Goal: Task Accomplishment & Management: Manage account settings

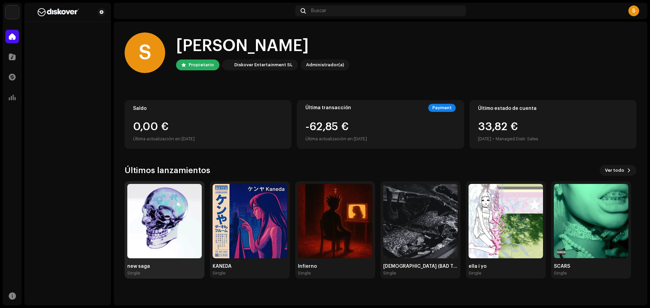
click at [190, 234] on img at bounding box center [164, 221] width 74 height 74
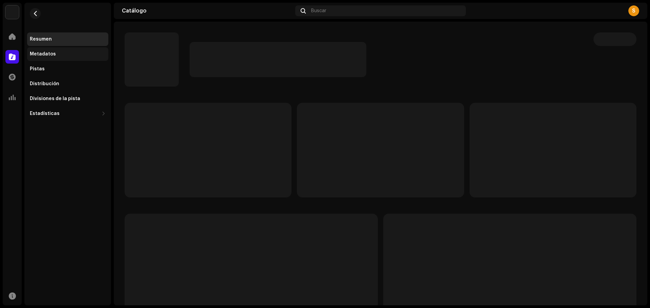
click at [64, 54] on div "Metadatos" at bounding box center [68, 53] width 76 height 5
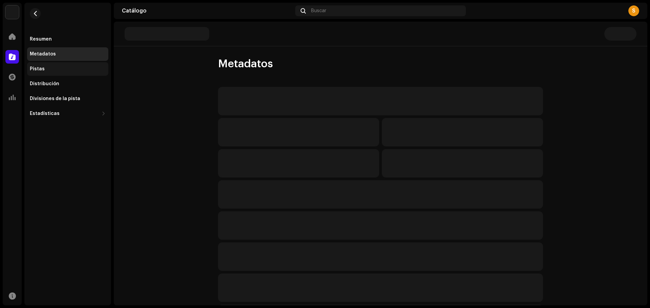
click at [71, 74] on div "Pistas" at bounding box center [67, 69] width 81 height 14
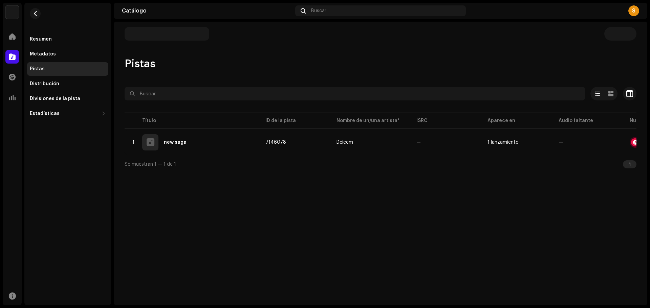
scroll to position [0, 70]
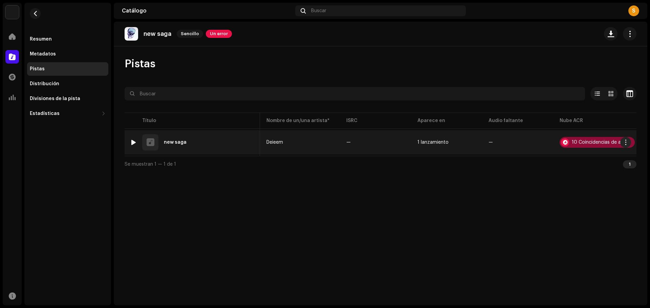
click at [572, 144] on div "10 Coincidencias de audio" at bounding box center [601, 142] width 59 height 5
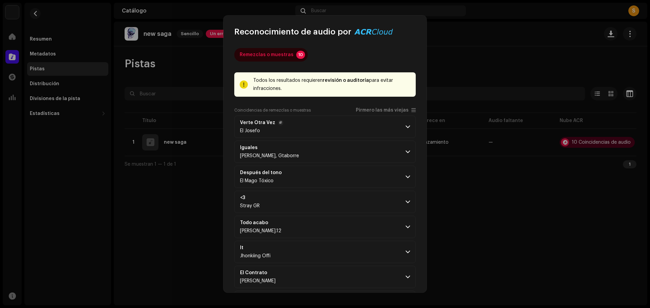
click at [350, 129] on p-accordion-header "Verte Otra Vez El Josefo" at bounding box center [324, 127] width 181 height 22
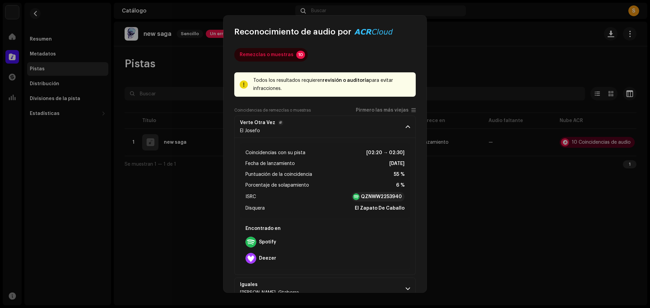
click at [273, 125] on span "Verte Otra Vez" at bounding box center [261, 122] width 43 height 5
drag, startPoint x: 397, startPoint y: 131, endPoint x: 402, endPoint y: 130, distance: 5.7
click at [399, 131] on p-accordion-header "Verte Otra Vez El Josefo" at bounding box center [324, 127] width 181 height 22
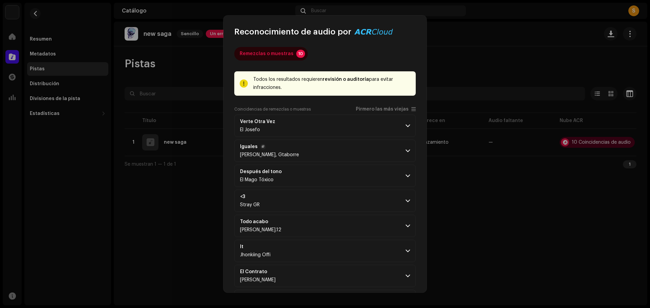
scroll to position [0, 0]
click at [280, 125] on re-a-clipboard-btn at bounding box center [280, 122] width 5 height 5
click at [265, 126] on div "Verte Otra Vez El Josefo" at bounding box center [261, 127] width 43 height 14
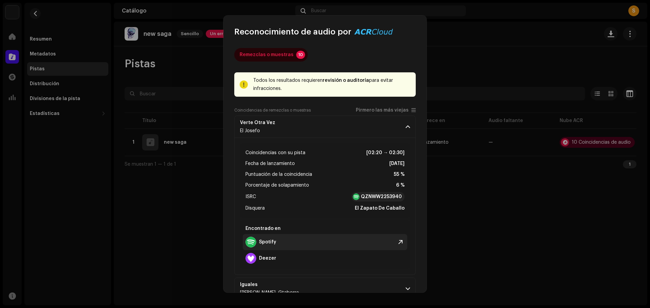
click at [253, 242] on div at bounding box center [250, 242] width 11 height 11
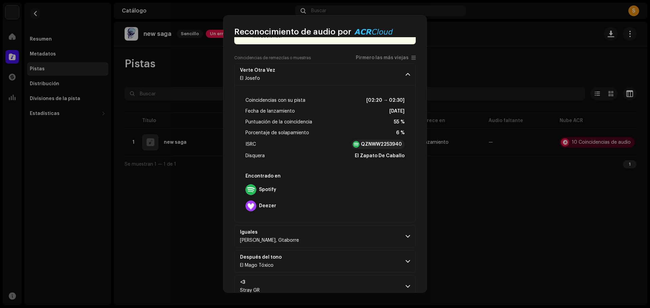
scroll to position [135, 0]
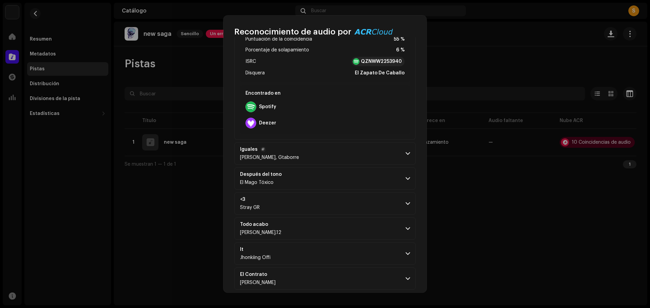
click at [314, 162] on p-accordion-header "Iguales [PERSON_NAME], [GEOGRAPHIC_DATA]" at bounding box center [324, 153] width 181 height 22
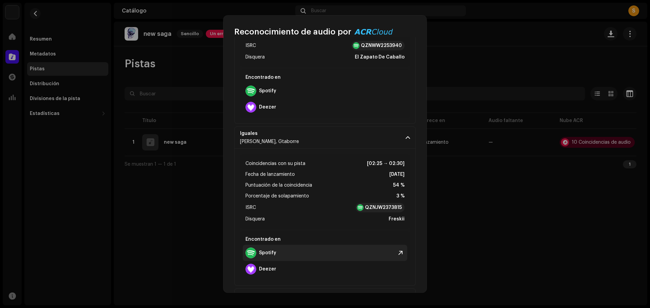
scroll to position [169, 0]
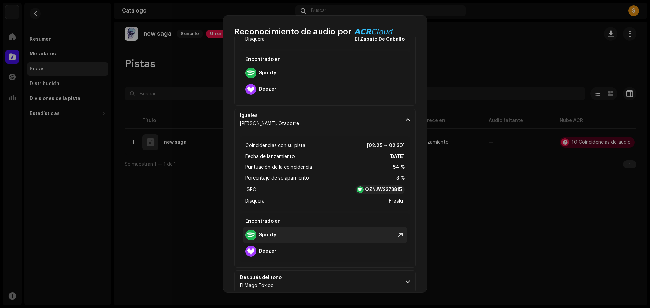
click at [298, 239] on div "Spotify" at bounding box center [325, 235] width 164 height 16
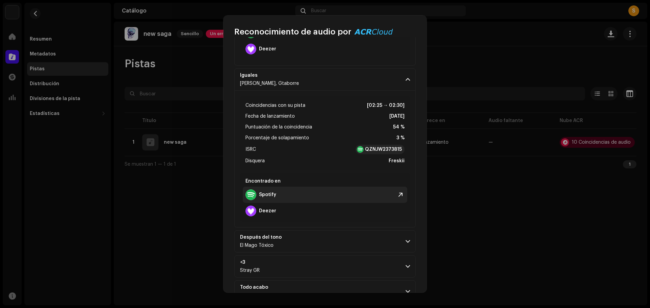
scroll to position [271, 0]
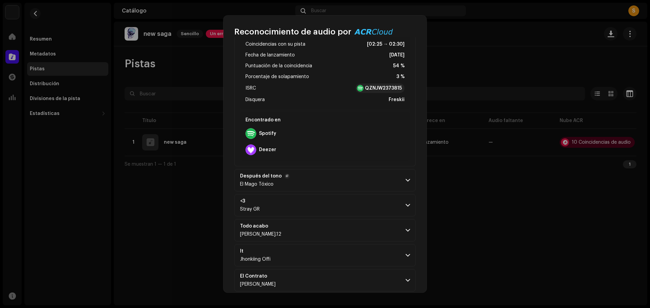
click at [280, 180] on div "Después del tono El Mago Tóxico" at bounding box center [265, 181] width 50 height 14
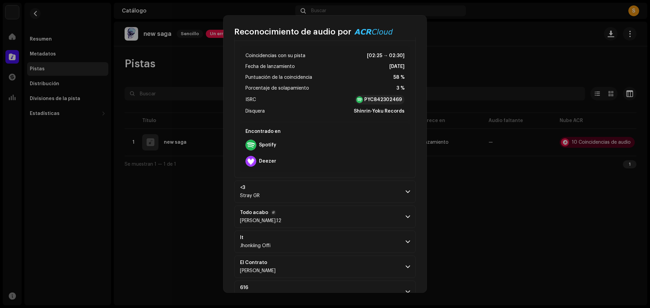
scroll to position [492, 0]
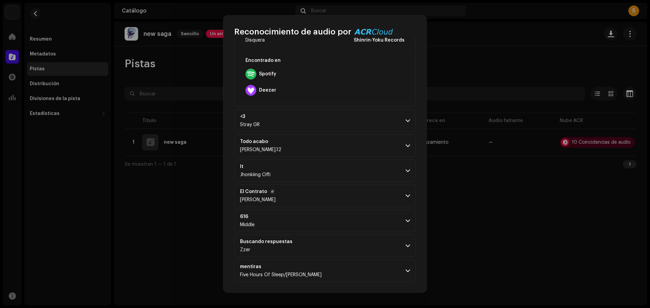
click at [289, 206] on p-accordion-header "El Contrato [PERSON_NAME]" at bounding box center [324, 196] width 181 height 22
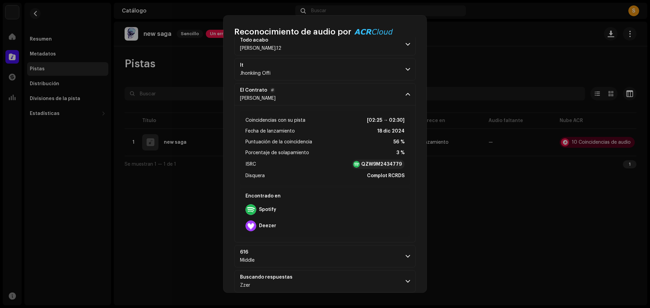
click at [343, 93] on p-accordion-header "El Contrato [PERSON_NAME]" at bounding box center [324, 94] width 181 height 22
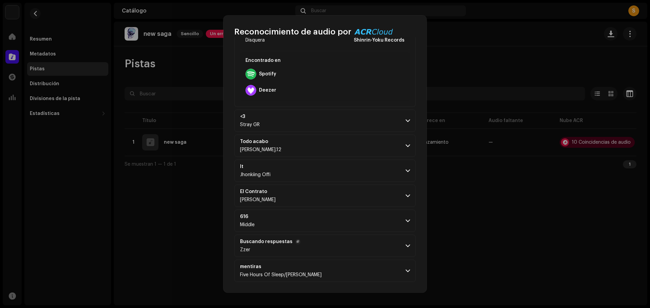
click at [300, 252] on p-accordion-header "Buscando respuestas Zzer" at bounding box center [324, 246] width 181 height 22
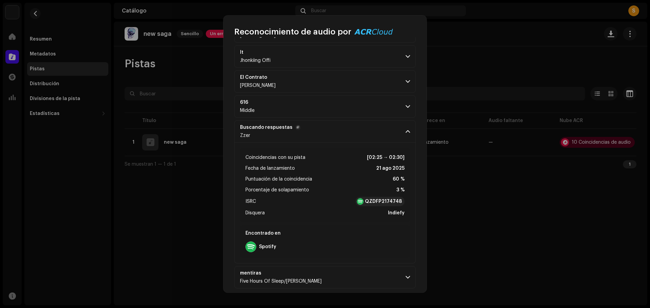
scroll to position [613, 0]
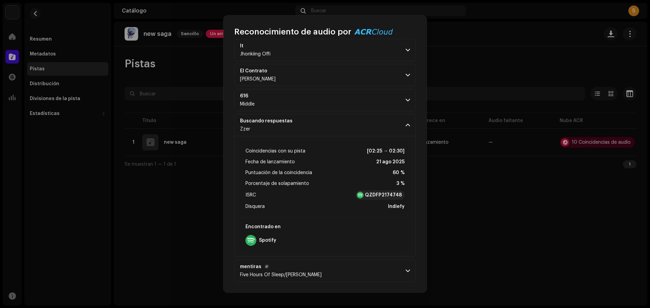
click at [309, 263] on p-accordion-header "mentiras Five Hours Of Sleep/[PERSON_NAME]" at bounding box center [324, 271] width 181 height 22
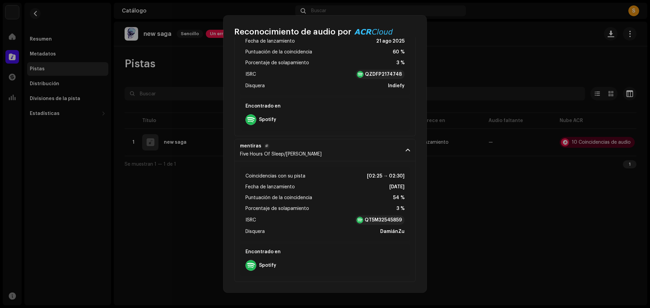
click at [320, 154] on p-accordion-header "mentiras Five Hours Of Sleep/[PERSON_NAME]" at bounding box center [324, 150] width 181 height 22
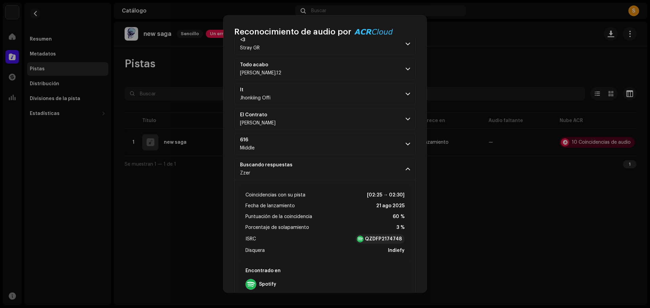
scroll to position [552, 0]
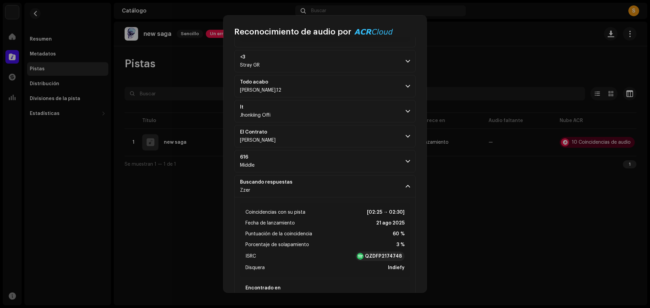
click at [330, 204] on div "Coincidencias con su pista [02:25 → 02:30] Fecha de lanzamiento [DATE] Puntuaci…" at bounding box center [325, 240] width 170 height 74
click at [328, 189] on p-accordion-header "Buscando respuestas Zzer" at bounding box center [324, 186] width 181 height 22
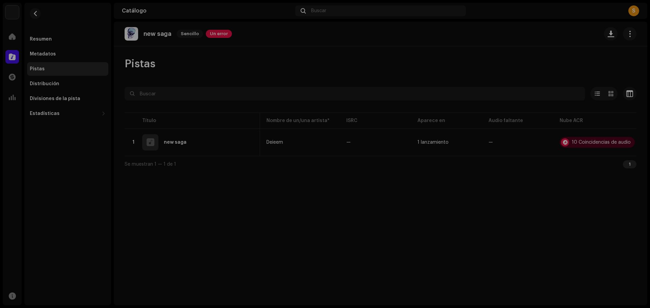
click at [182, 204] on div "Reconocimiento de audio por Remezclas o muestras 10 Todos los resultados requie…" at bounding box center [325, 154] width 650 height 308
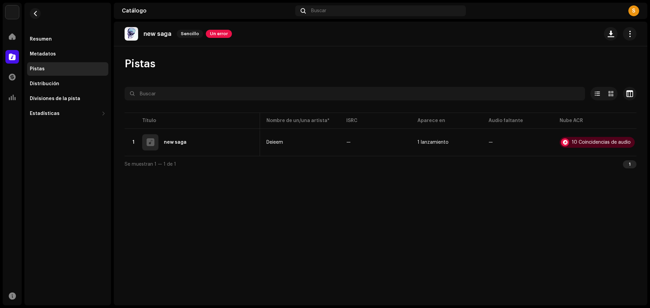
click at [632, 169] on div "1" at bounding box center [630, 164] width 14 height 8
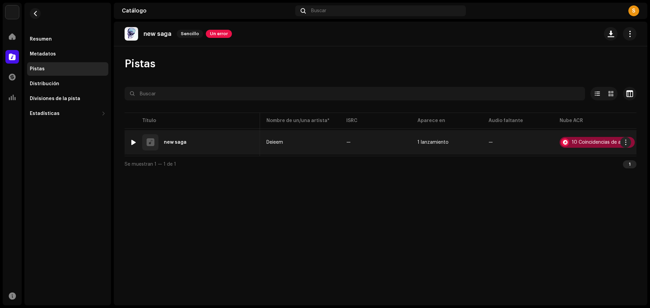
click at [616, 145] on div "10 Coincidencias de audio" at bounding box center [601, 142] width 59 height 5
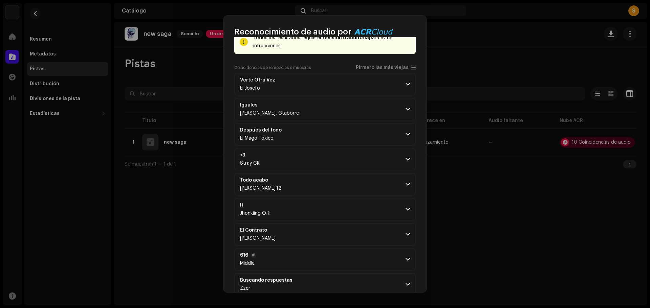
scroll to position [81, 0]
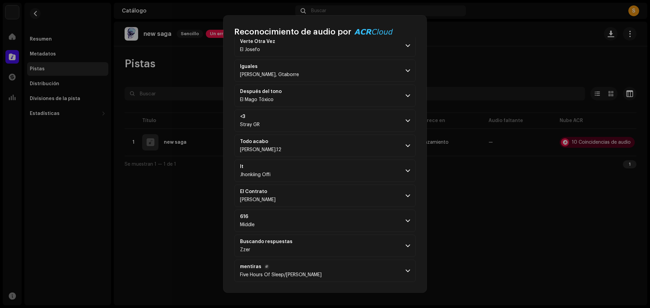
click at [318, 270] on div "mentiras Five Hours Of Sleep/[PERSON_NAME]" at bounding box center [281, 271] width 82 height 14
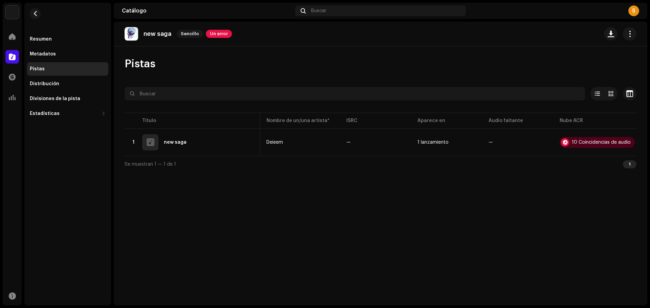
click at [161, 244] on div "Reconocimiento de audio por Remezclas o muestras 10 Todos los resultados requie…" at bounding box center [325, 154] width 650 height 308
click at [44, 40] on div "Resumen" at bounding box center [41, 39] width 22 height 5
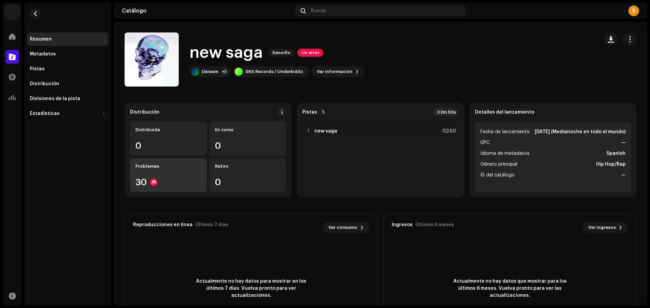
click at [165, 176] on div "Problemas 30" at bounding box center [168, 175] width 77 height 34
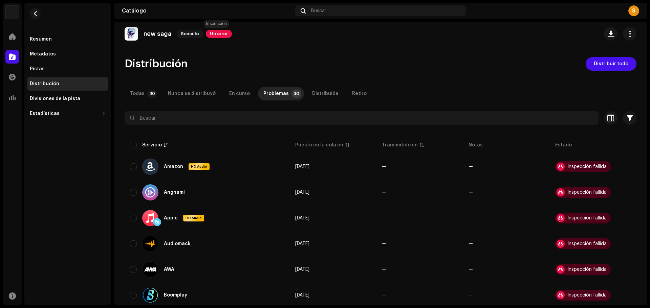
click at [213, 36] on span "Un error" at bounding box center [219, 34] width 26 height 8
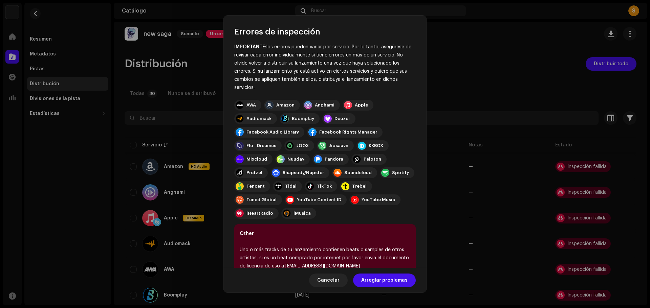
scroll to position [48, 0]
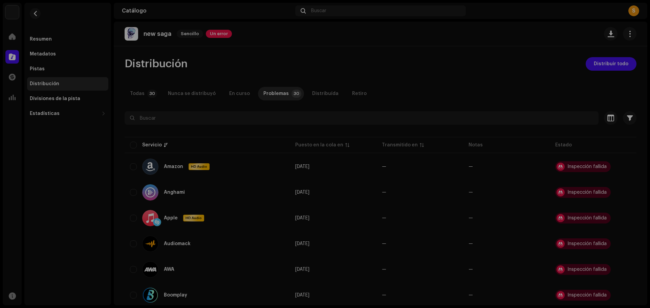
click at [125, 214] on div "Errores de inspección Encontramos los siguientes errores al inspeccionar su lan…" at bounding box center [325, 154] width 650 height 308
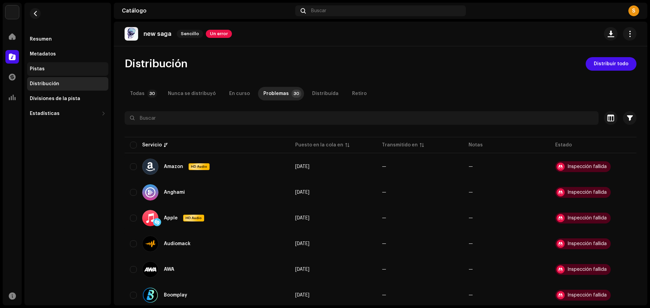
click at [81, 71] on div "Pistas" at bounding box center [68, 68] width 76 height 5
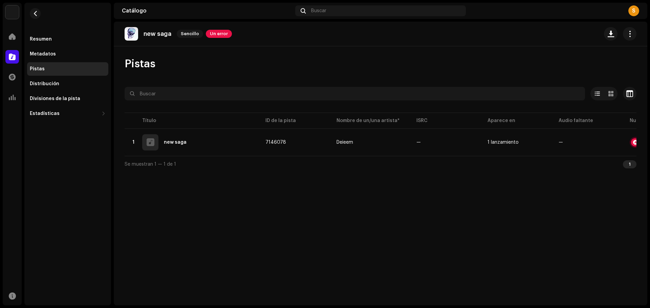
click at [80, 76] on div "Resumen Metadatos Pistas Distribución Divisiones de la pista Estadísticas Consu…" at bounding box center [67, 76] width 81 height 88
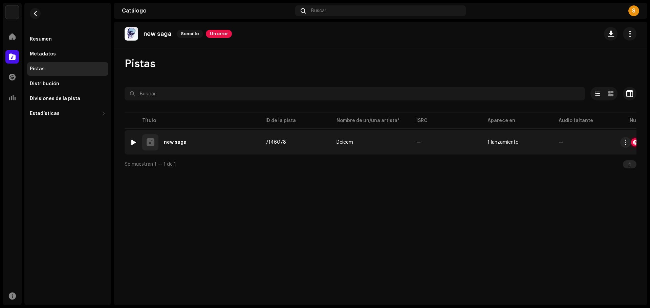
click at [347, 138] on td "Deieem" at bounding box center [371, 142] width 80 height 24
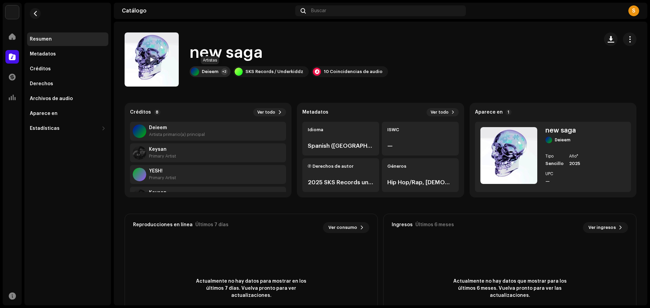
click at [226, 74] on div "Deieem +2" at bounding box center [210, 71] width 41 height 11
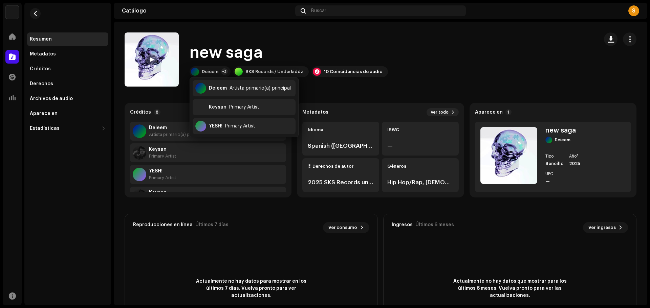
click at [160, 95] on catalog-tracks-details-overview "new saga new saga Deieem +2 SKS Records / Underkiddz 10 Coincidencias de audio …" at bounding box center [380, 191] width 533 height 338
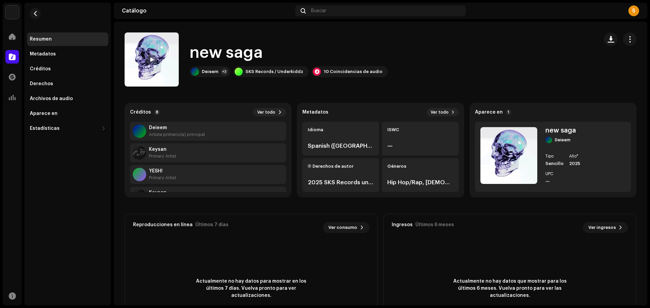
click at [276, 79] on div "new saga Deieem +2 SKS Records / Underkiddz 10 Coincidencias de audio" at bounding box center [359, 59] width 468 height 54
click at [280, 72] on div "SKS Records / Underkiddz" at bounding box center [274, 71] width 58 height 5
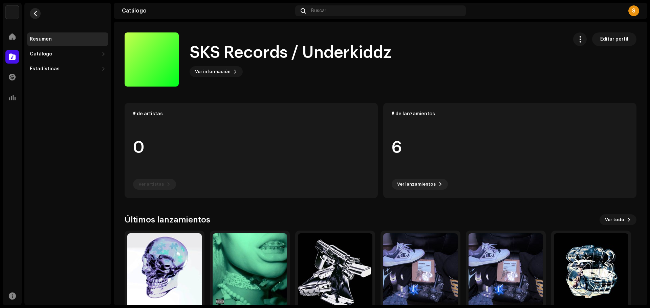
click at [33, 15] on span "button" at bounding box center [35, 13] width 5 height 5
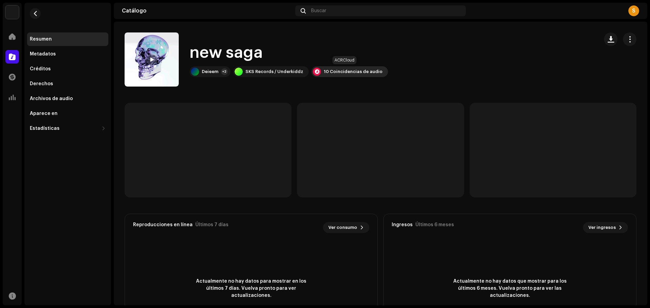
click at [348, 70] on div "10 Coincidencias de audio" at bounding box center [353, 71] width 59 height 5
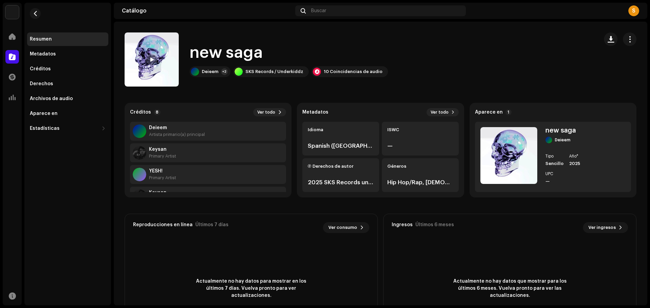
click at [503, 75] on div "Reconocimiento de audio por Remezclas o muestras 10 Todos los resultados requie…" at bounding box center [325, 154] width 650 height 308
click at [346, 73] on div "10 Coincidencias de audio" at bounding box center [353, 71] width 59 height 5
click at [203, 95] on div "Reconocimiento de audio por Remezclas o muestras 10 Todos los resultados requie…" at bounding box center [325, 154] width 650 height 308
click at [291, 74] on div "SKS Records / Underkiddz" at bounding box center [270, 71] width 75 height 11
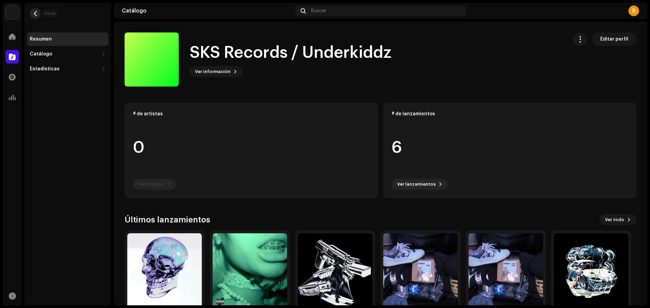
click at [34, 15] on span "button" at bounding box center [35, 13] width 5 height 5
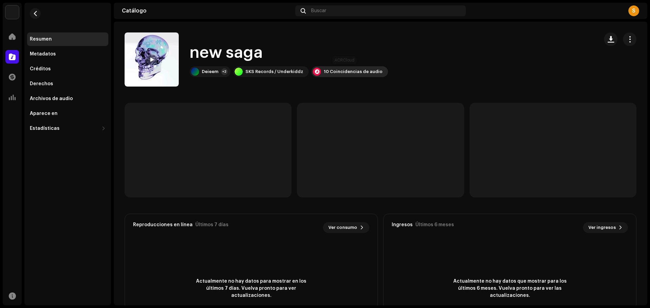
click at [327, 74] on div "10 Coincidencias de audio" at bounding box center [349, 71] width 76 height 11
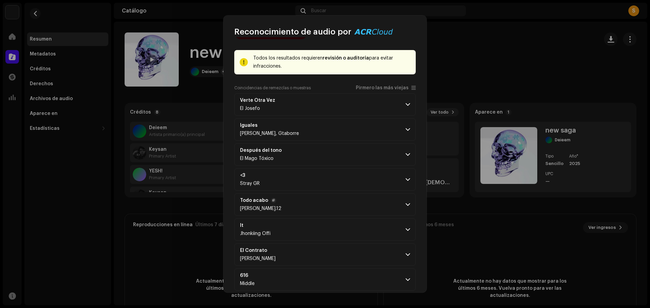
scroll to position [81, 0]
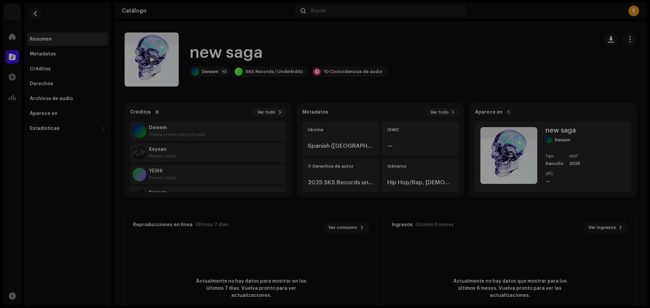
click at [188, 200] on div "Reconocimiento de audio por Remezclas o muestras 10 Todos los resultados requie…" at bounding box center [325, 154] width 650 height 308
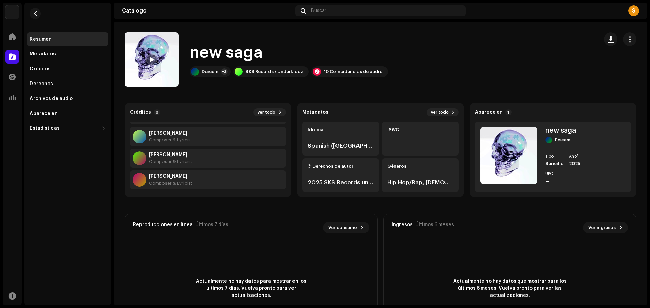
scroll to position [108, 0]
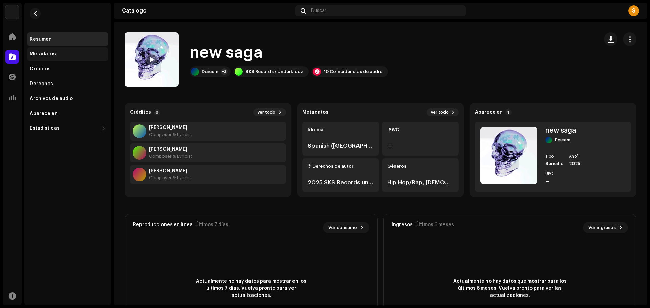
click at [38, 49] on div "Metadatos" at bounding box center [67, 54] width 81 height 14
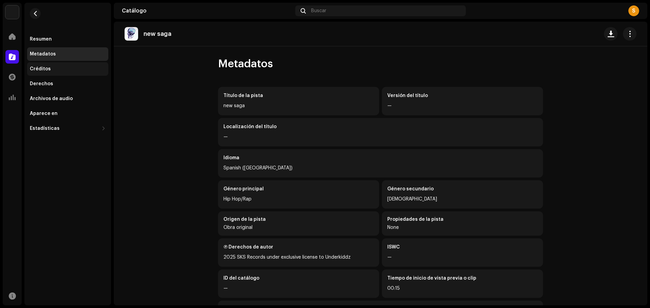
click at [42, 72] on div "Créditos" at bounding box center [67, 69] width 81 height 14
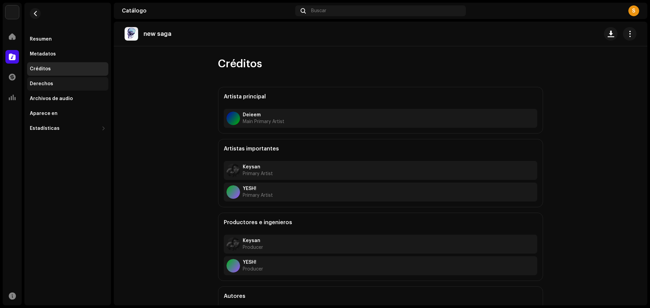
click at [43, 82] on div "Derechos" at bounding box center [41, 83] width 23 height 5
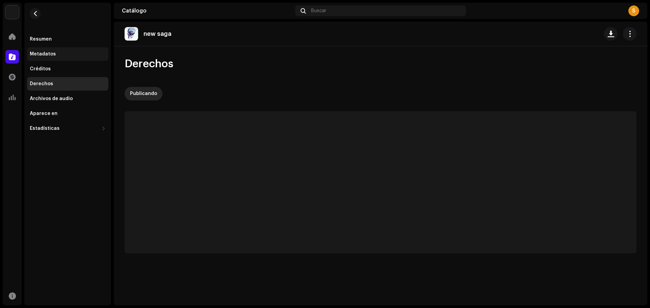
click at [39, 59] on div "Metadatos" at bounding box center [67, 54] width 81 height 14
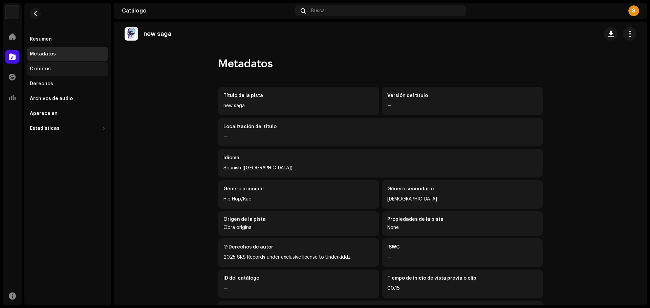
click at [38, 66] on div "Créditos" at bounding box center [67, 69] width 81 height 14
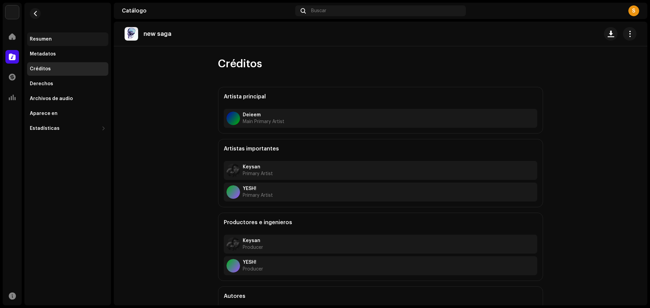
click at [41, 38] on div "Resumen" at bounding box center [41, 39] width 22 height 5
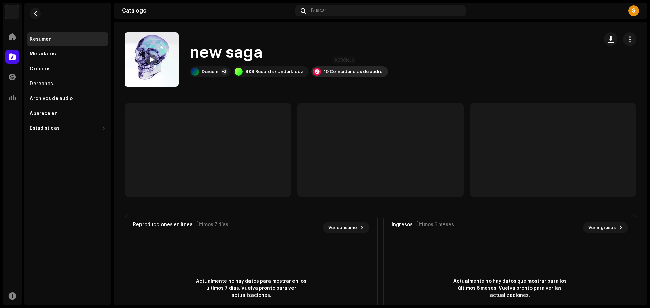
click at [342, 67] on div "10 Coincidencias de audio" at bounding box center [349, 71] width 76 height 11
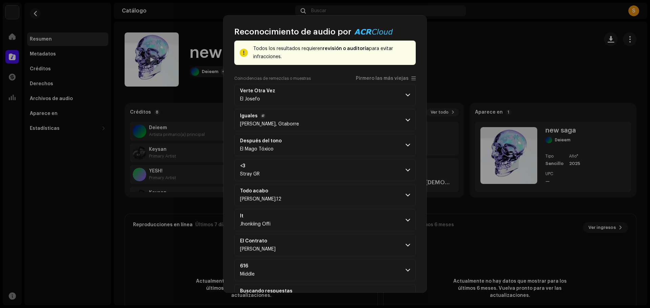
scroll to position [81, 0]
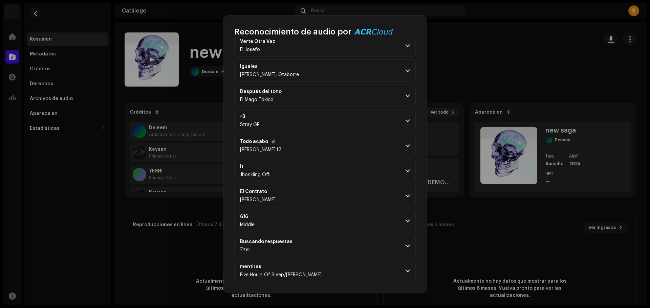
click at [302, 143] on p-accordion-header "Todo acabo [PERSON_NAME].12" at bounding box center [324, 146] width 181 height 22
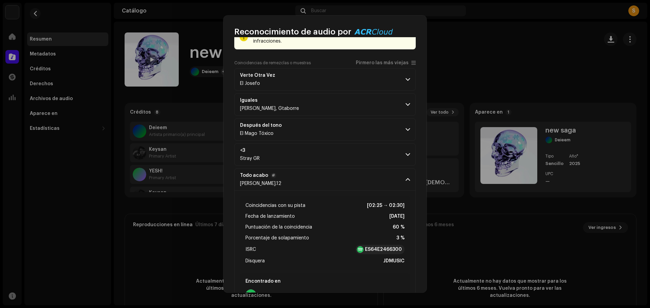
click at [315, 171] on p-accordion-header "Todo acabo [PERSON_NAME].12" at bounding box center [324, 180] width 181 height 22
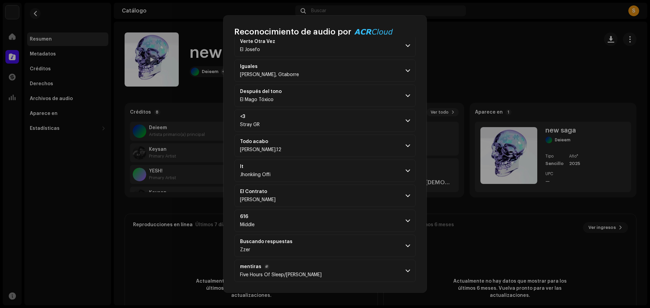
click at [279, 263] on p-accordion-header "mentiras Five Hours Of Sleep/[PERSON_NAME]" at bounding box center [324, 271] width 181 height 22
click at [277, 273] on span "Five Hours Of Sleep/[PERSON_NAME]" at bounding box center [281, 275] width 82 height 5
click at [318, 271] on div "mentiras Five Hours Of Sleep/[PERSON_NAME]" at bounding box center [281, 271] width 82 height 14
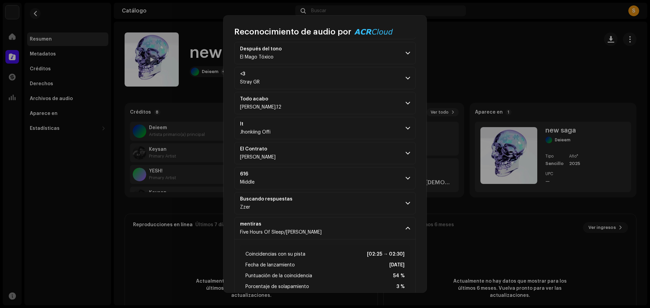
scroll to position [196, 0]
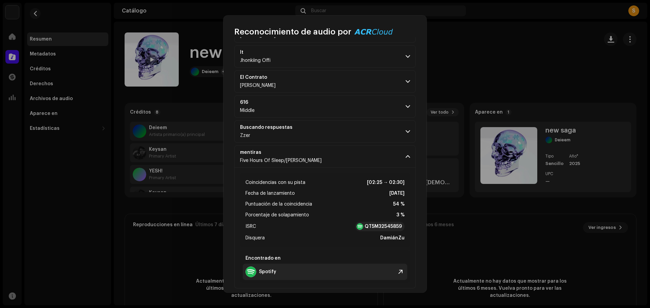
click at [268, 272] on strong "Spotify" at bounding box center [267, 271] width 17 height 5
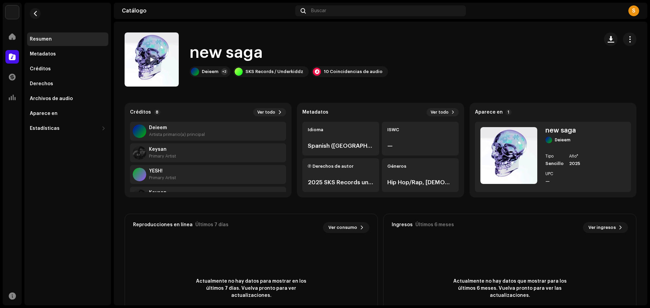
click at [447, 215] on div "Reconocimiento de audio por Remezclas o muestras 10 Todos los resultados requie…" at bounding box center [325, 154] width 650 height 308
click at [502, 109] on div "Aparece en 1" at bounding box center [553, 112] width 156 height 8
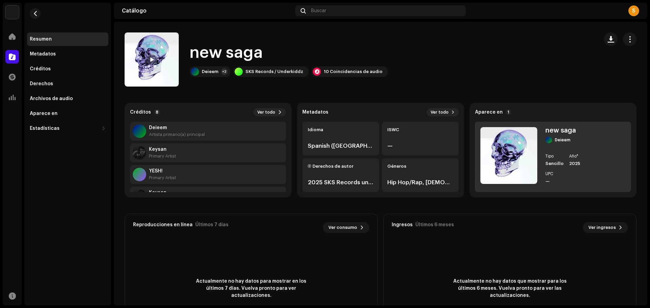
click at [554, 154] on div "new saga Deieem Tipo Sencillo Año* 2025 UPC —" at bounding box center [566, 157] width 42 height 60
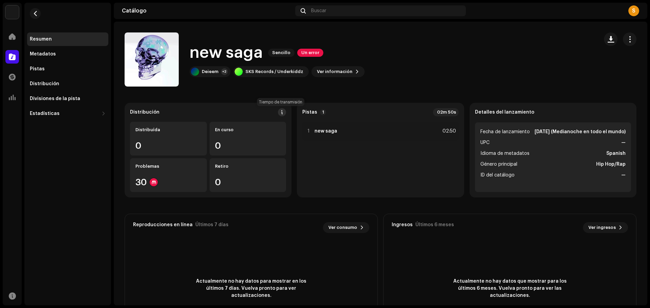
click at [280, 112] on span at bounding box center [282, 112] width 5 height 5
click at [125, 231] on div "Directrices de la PSD sobre el plazo de transmisión Solemos transmitir sus lanz…" at bounding box center [325, 154] width 650 height 308
click at [49, 48] on div "Metadatos" at bounding box center [67, 54] width 81 height 14
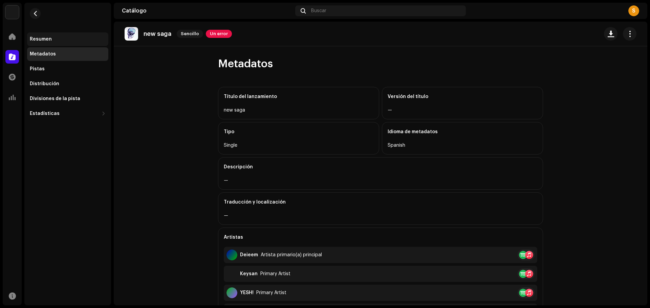
click at [50, 41] on div "Resumen" at bounding box center [41, 39] width 22 height 5
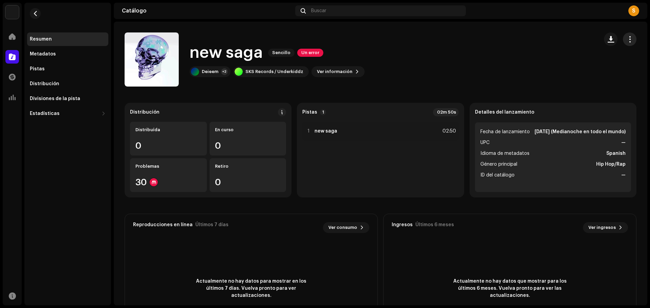
click at [627, 37] on span "button" at bounding box center [629, 39] width 6 height 5
click at [582, 67] on div "Editar" at bounding box center [594, 69] width 63 height 5
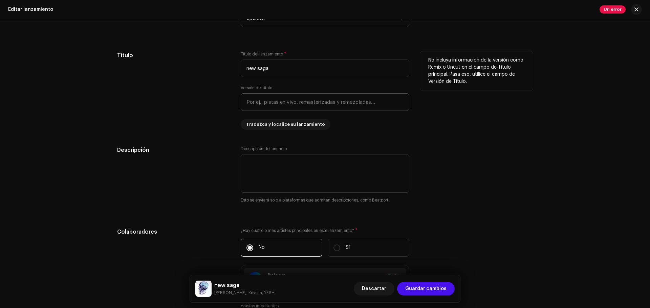
scroll to position [609, 0]
drag, startPoint x: 254, startPoint y: 68, endPoint x: 196, endPoint y: 67, distance: 58.9
click at [196, 67] on div "Título Título del lanzamiento * new saga Versión del título Traduzca y localice…" at bounding box center [325, 91] width 416 height 79
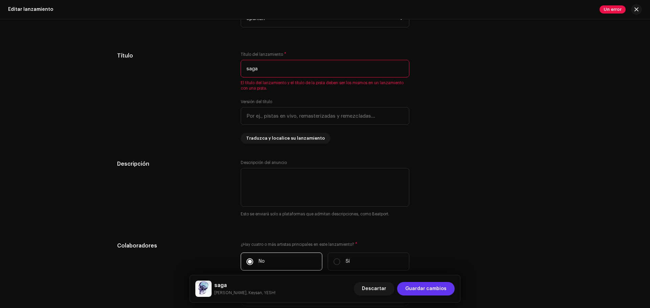
type input "saga"
click at [444, 292] on span "Guardar cambios" at bounding box center [425, 289] width 41 height 14
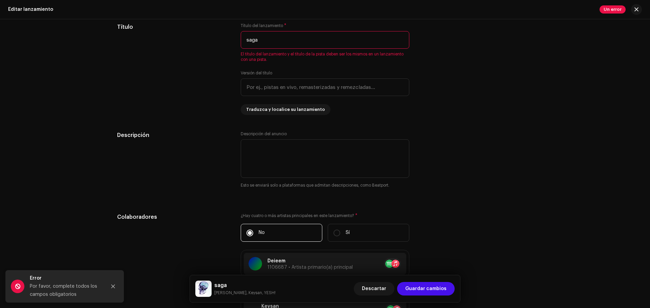
scroll to position [541, 0]
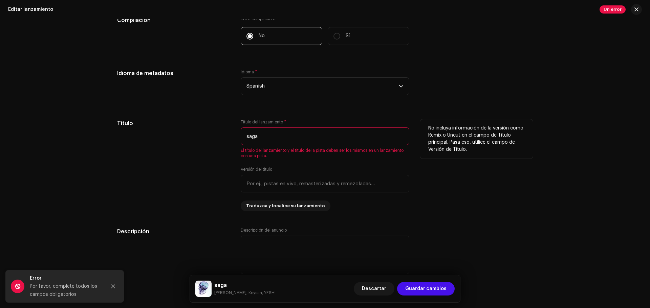
click at [259, 135] on input "saga" at bounding box center [325, 137] width 169 height 18
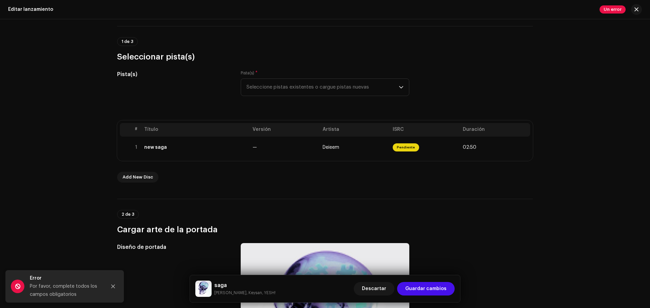
scroll to position [0, 0]
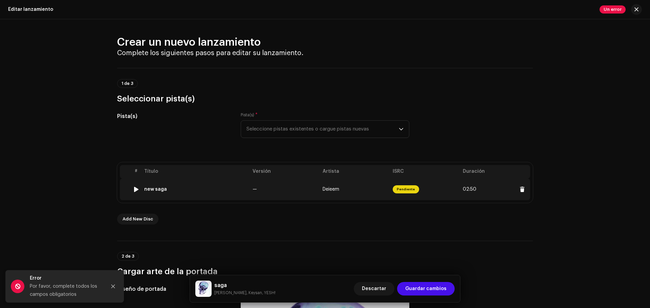
click at [186, 192] on div "new saga" at bounding box center [195, 189] width 103 height 5
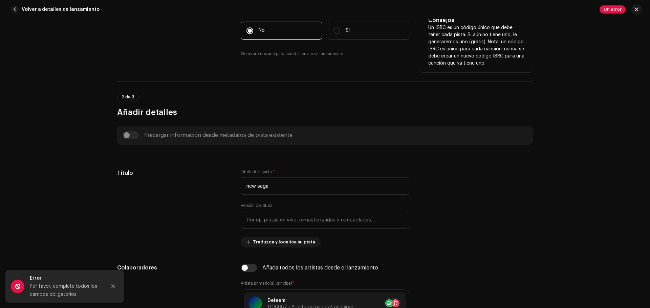
scroll to position [237, 0]
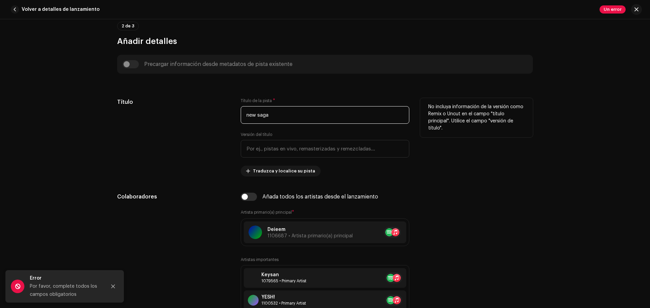
drag, startPoint x: 253, startPoint y: 114, endPoint x: 190, endPoint y: 120, distance: 64.2
click at [190, 120] on div "Título Título de la pista * new saga Versión del título Traduzca y localice su …" at bounding box center [325, 137] width 416 height 79
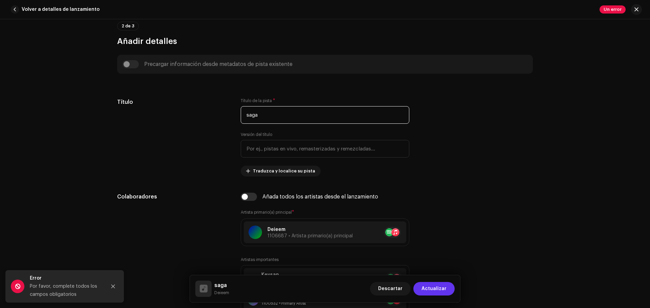
type input "saga"
click at [437, 290] on span "Actualizar" at bounding box center [433, 289] width 25 height 14
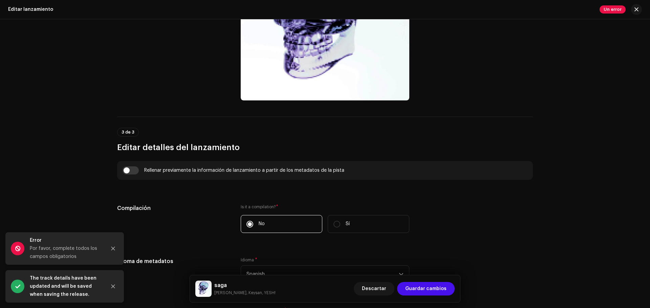
scroll to position [474, 0]
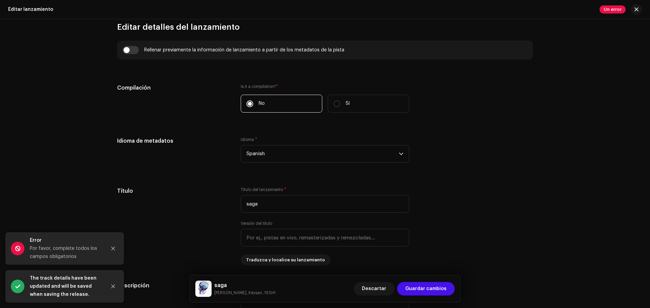
click at [432, 301] on div "saga Deieem, Keysan, YESH! Descartar Guardar cambios" at bounding box center [325, 288] width 270 height 27
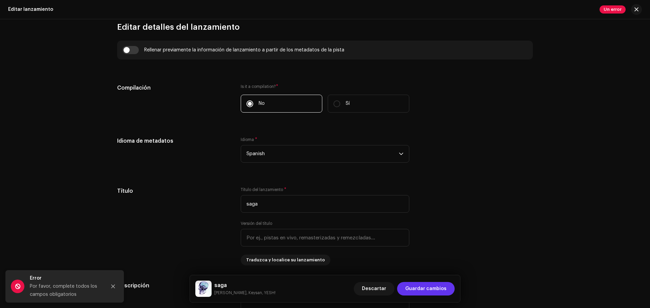
click at [432, 294] on span "Guardar cambios" at bounding box center [425, 289] width 41 height 14
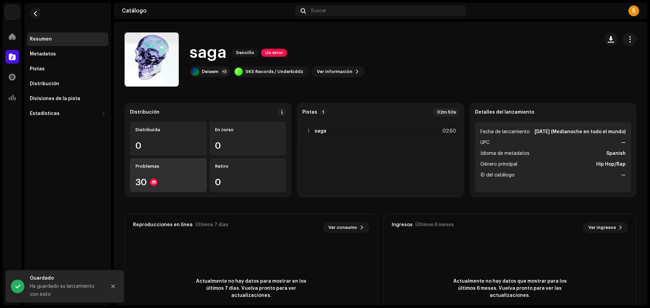
click at [180, 180] on div "30" at bounding box center [168, 182] width 66 height 9
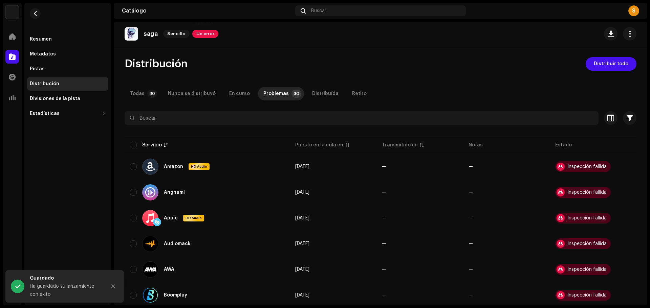
click at [196, 36] on span "Un error" at bounding box center [205, 34] width 26 height 8
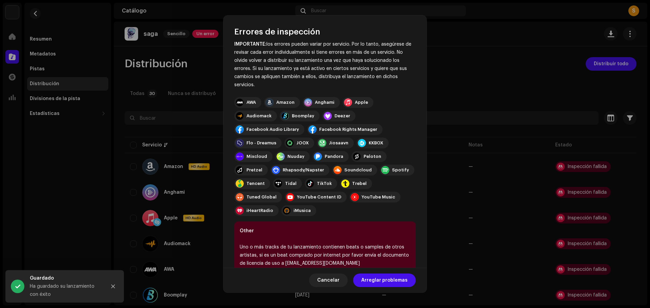
scroll to position [48, 0]
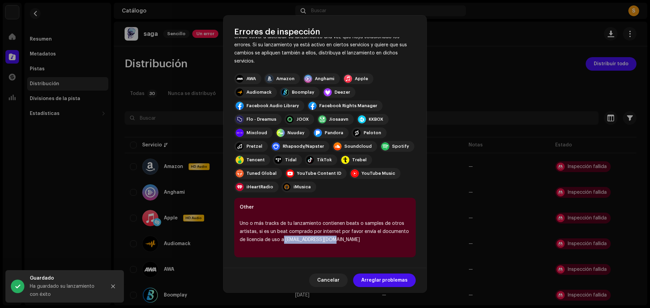
drag, startPoint x: 284, startPoint y: 239, endPoint x: 388, endPoint y: 242, distance: 104.0
click at [388, 243] on div "Uno o más tracks de tu lanzamiento contienen beats o samples de otros artistas,…" at bounding box center [325, 232] width 171 height 24
copy div "[EMAIL_ADDRESS][DOMAIN_NAME]"
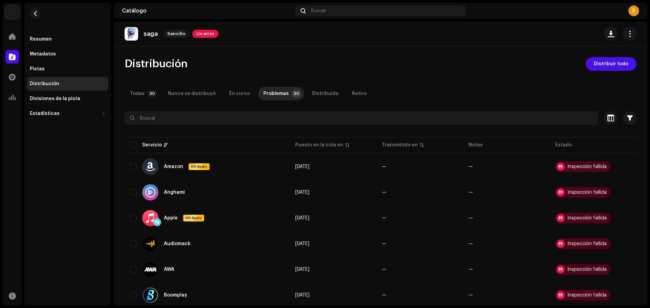
click at [206, 54] on div "Errores de inspección Encontramos los siguientes errores al inspeccionar su lan…" at bounding box center [325, 154] width 650 height 308
click at [74, 44] on div "Resumen" at bounding box center [67, 39] width 81 height 14
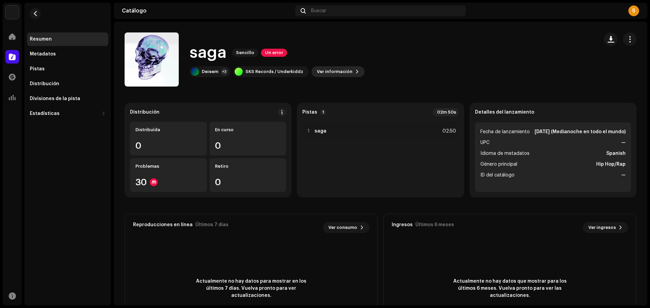
click at [343, 73] on span "Ver información" at bounding box center [335, 72] width 36 height 14
click at [200, 200] on div "saga 3048905 Metadatos Distribución Idioma de metadatos Spanish Título del lanz…" at bounding box center [325, 154] width 650 height 308
click at [317, 74] on span "Ver información" at bounding box center [335, 72] width 36 height 14
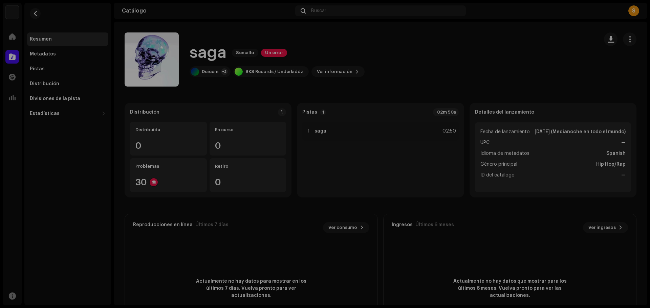
click at [188, 203] on div "saga 3048905 Metadatos Distribución Idioma de metadatos Spanish Título del lanz…" at bounding box center [325, 154] width 650 height 308
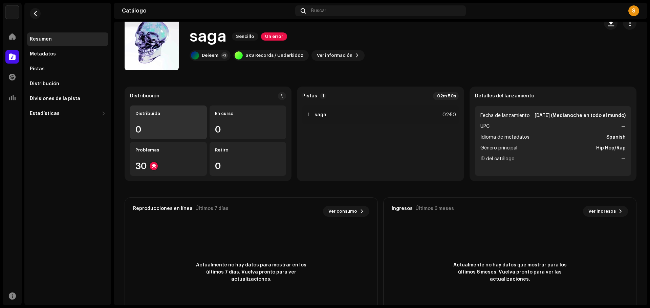
scroll to position [54, 0]
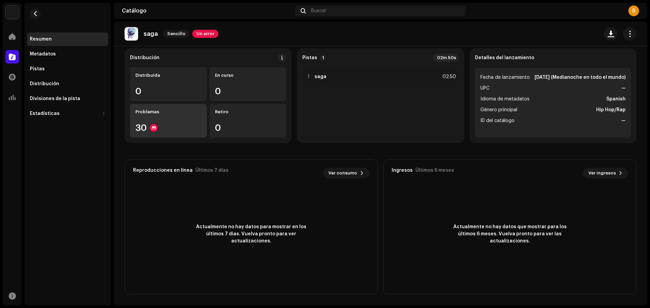
click at [183, 136] on div "Problemas 30" at bounding box center [168, 121] width 77 height 34
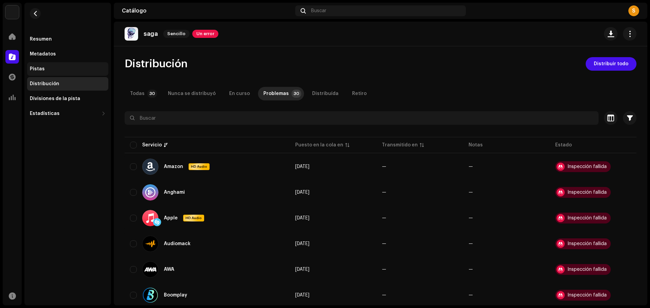
click at [74, 68] on div "Pistas" at bounding box center [68, 68] width 76 height 5
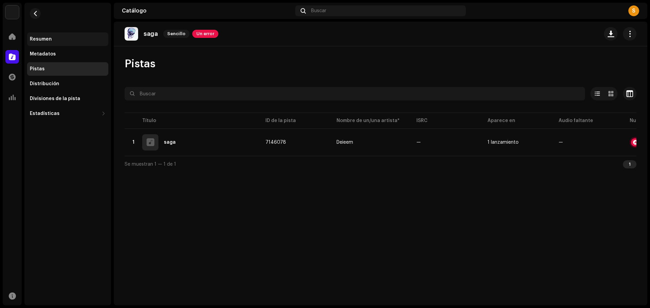
click at [64, 44] on div "Resumen" at bounding box center [67, 39] width 81 height 14
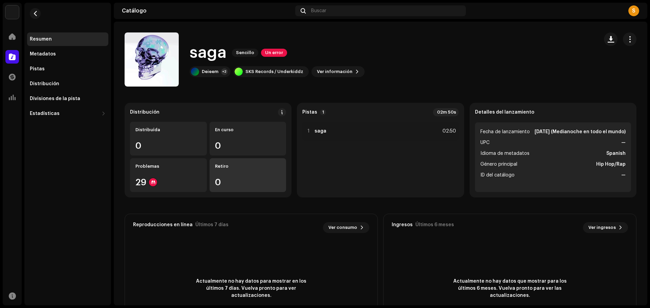
scroll to position [1, 0]
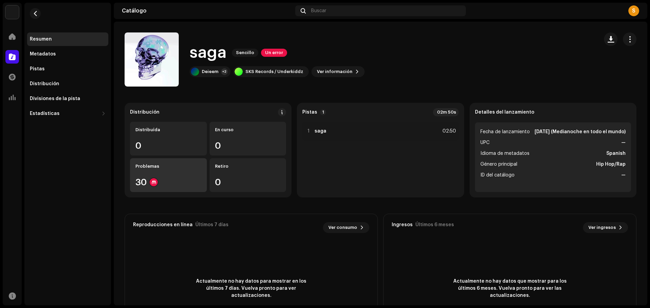
click at [192, 176] on div "Problemas 30" at bounding box center [168, 175] width 77 height 34
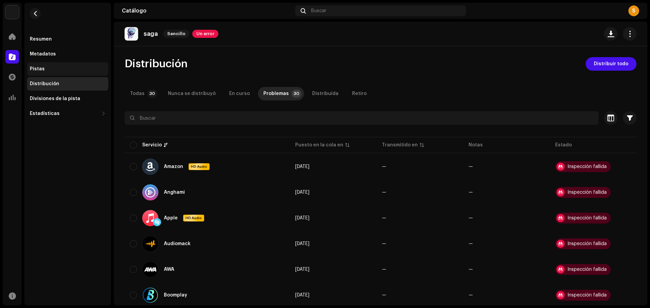
click at [49, 70] on div "Pistas" at bounding box center [68, 68] width 76 height 5
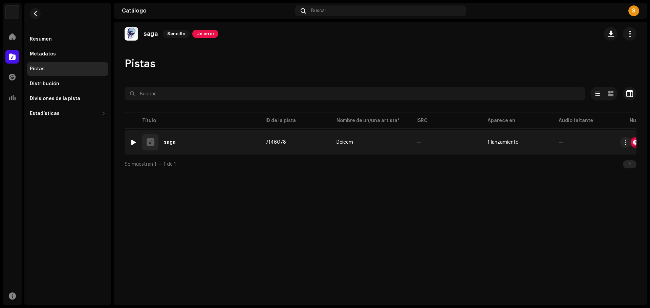
click at [635, 146] on re-a-icon-status-badge at bounding box center [635, 142] width 8 height 8
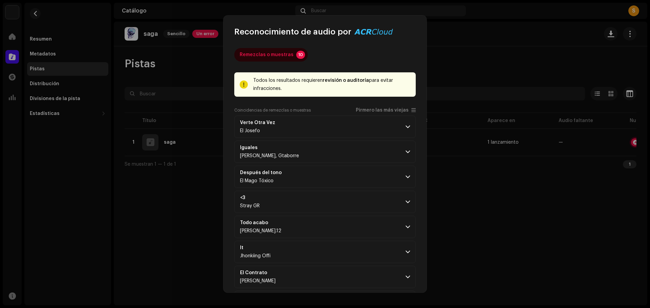
click at [239, 31] on span "Reconocimiento de audio por" at bounding box center [292, 31] width 117 height 11
drag, startPoint x: 247, startPoint y: 34, endPoint x: 405, endPoint y: 40, distance: 158.2
click at [406, 41] on div "Reconocimiento de audio por Remezclas o muestras 10 Todos los resultados requie…" at bounding box center [324, 154] width 203 height 277
copy div "Reconocimiento de audio por Remezclas o muestras 10"
click at [330, 153] on p-accordion-header "Iguales [PERSON_NAME], [GEOGRAPHIC_DATA]" at bounding box center [324, 152] width 181 height 22
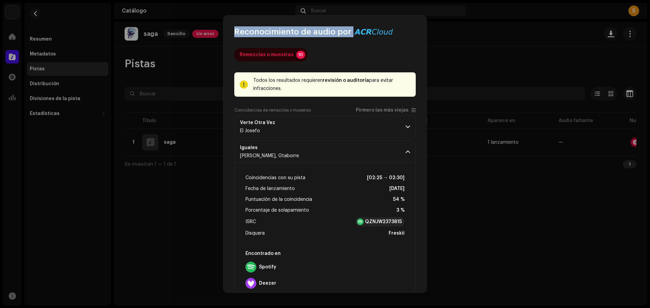
click at [246, 32] on span "Reconocimiento de audio por" at bounding box center [292, 31] width 117 height 11
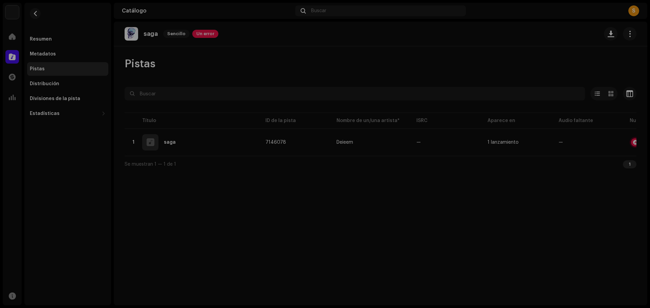
click at [138, 178] on div "Reconocimiento de audio por Remezclas o muestras 10 Todos los resultados requie…" at bounding box center [325, 154] width 650 height 308
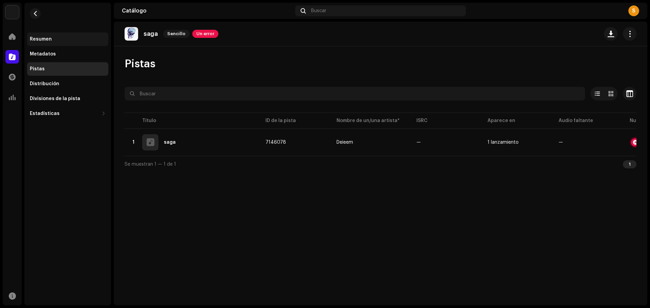
click at [45, 35] on div "Resumen" at bounding box center [67, 39] width 81 height 14
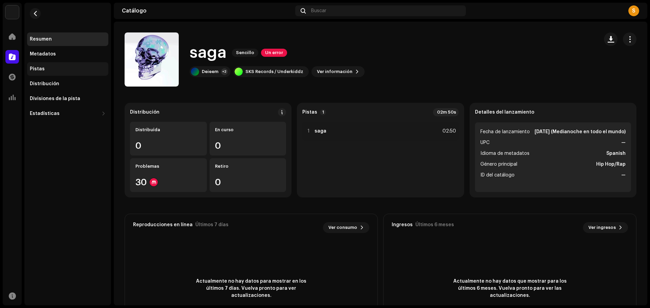
click at [48, 67] on div "Pistas" at bounding box center [68, 68] width 76 height 5
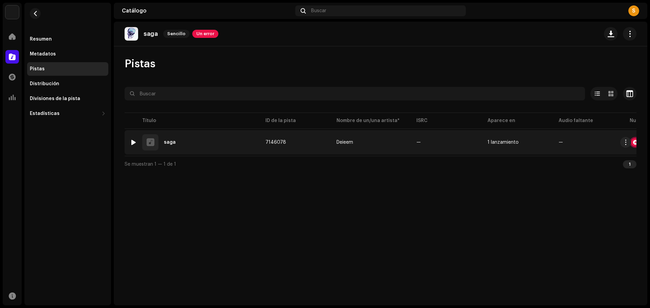
click at [632, 146] on div at bounding box center [635, 142] width 8 height 8
